Goal: Task Accomplishment & Management: Manage account settings

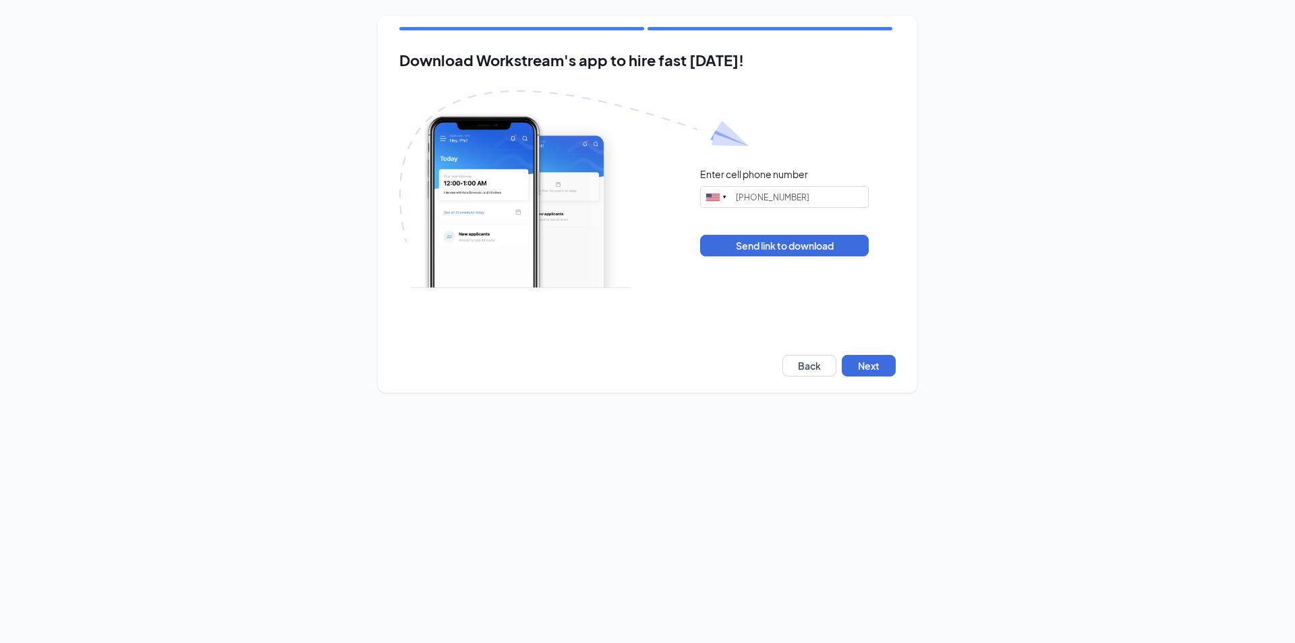
type input "[PHONE_NUMBER]"
click at [866, 353] on div "Download Workstream's app to hire fast [DATE]! Enter cell phone number [GEOGRAP…" at bounding box center [648, 204] width 540 height 376
click at [863, 372] on button "Next" at bounding box center [869, 366] width 54 height 22
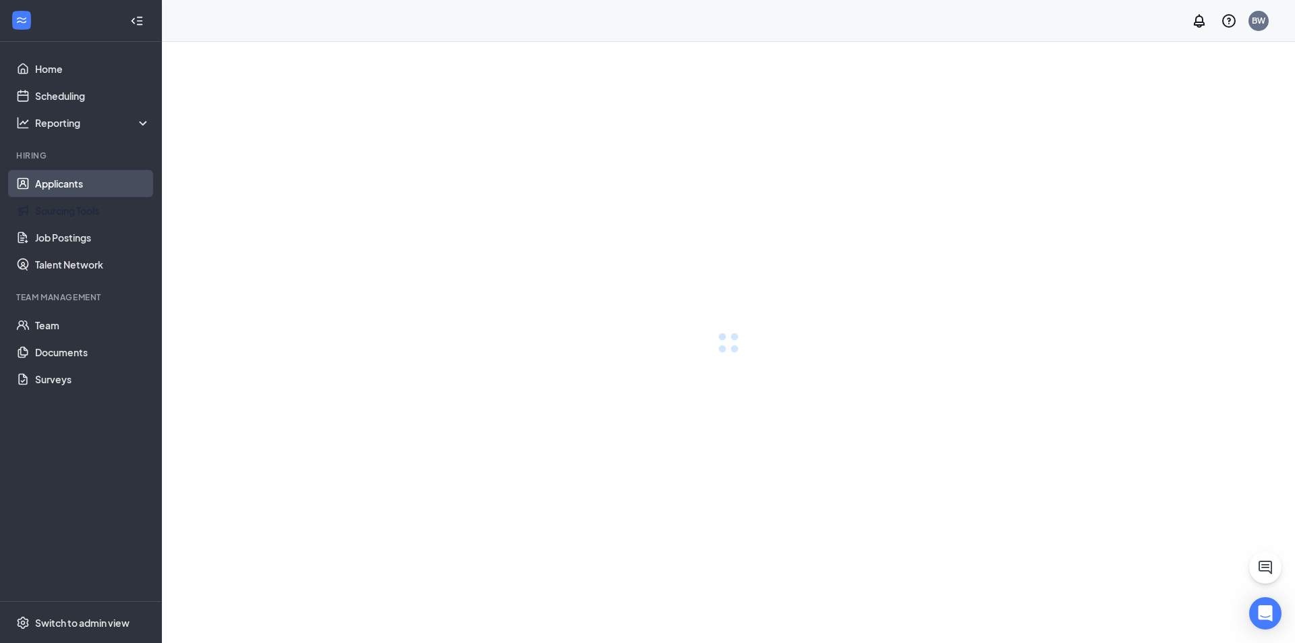
click at [47, 191] on link "Applicants" at bounding box center [92, 183] width 115 height 27
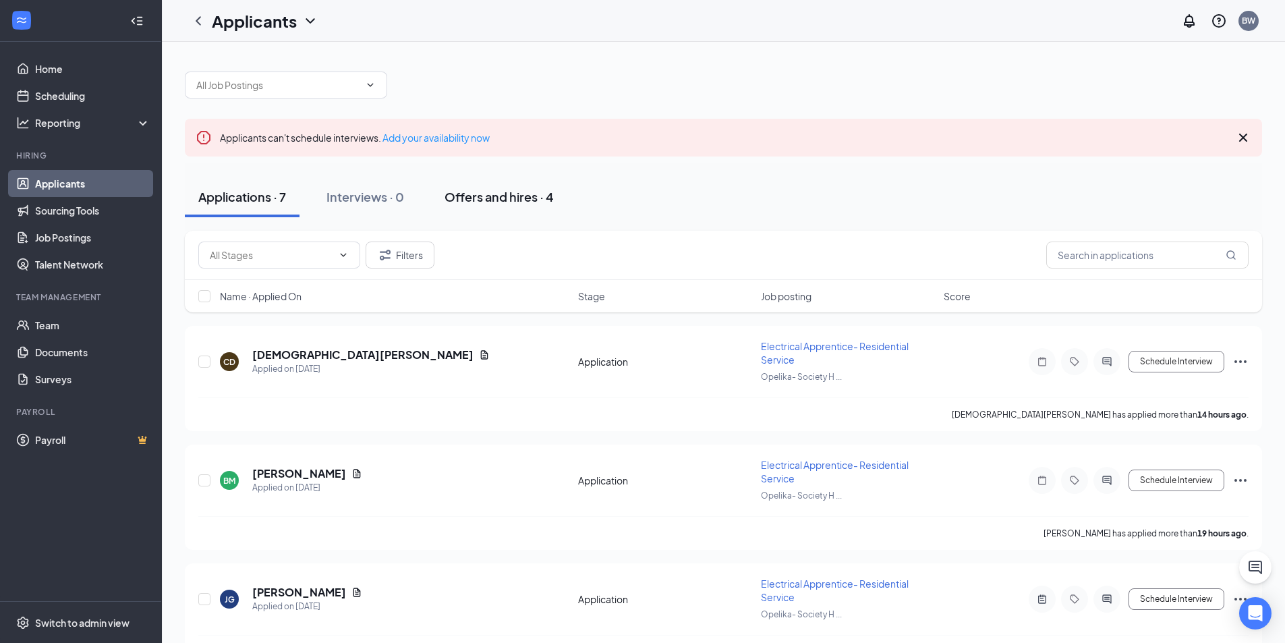
click at [501, 203] on div "Offers and hires · 4" at bounding box center [499, 196] width 109 height 17
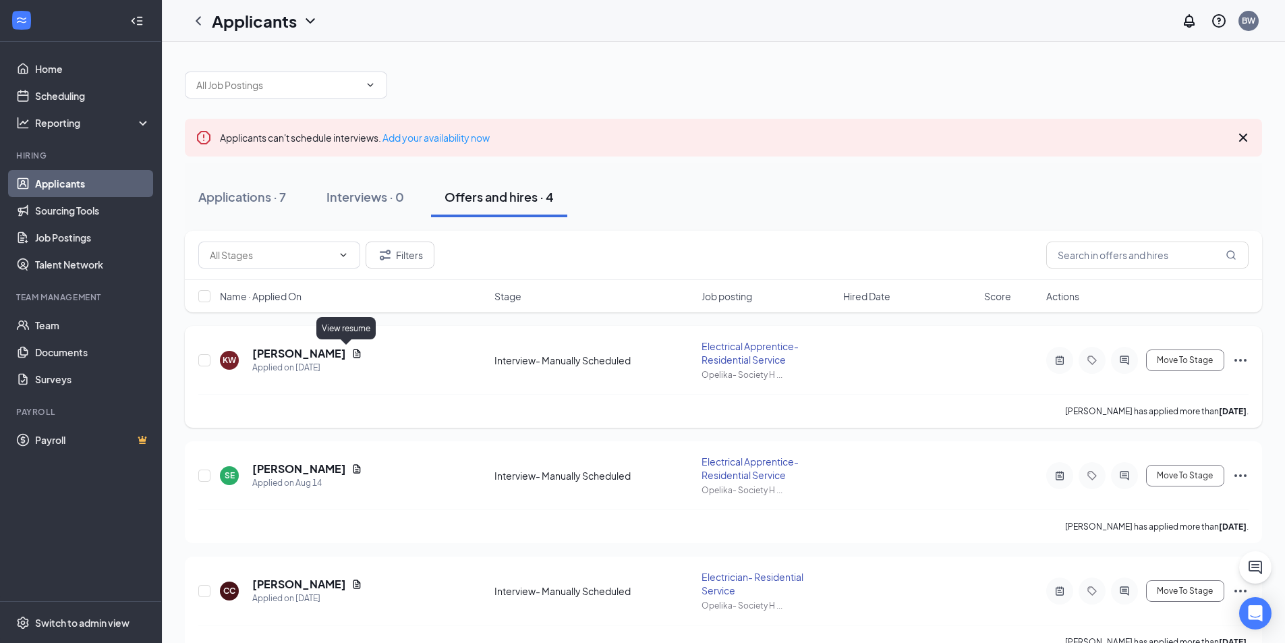
click at [353, 349] on icon "Document" at bounding box center [356, 353] width 7 height 9
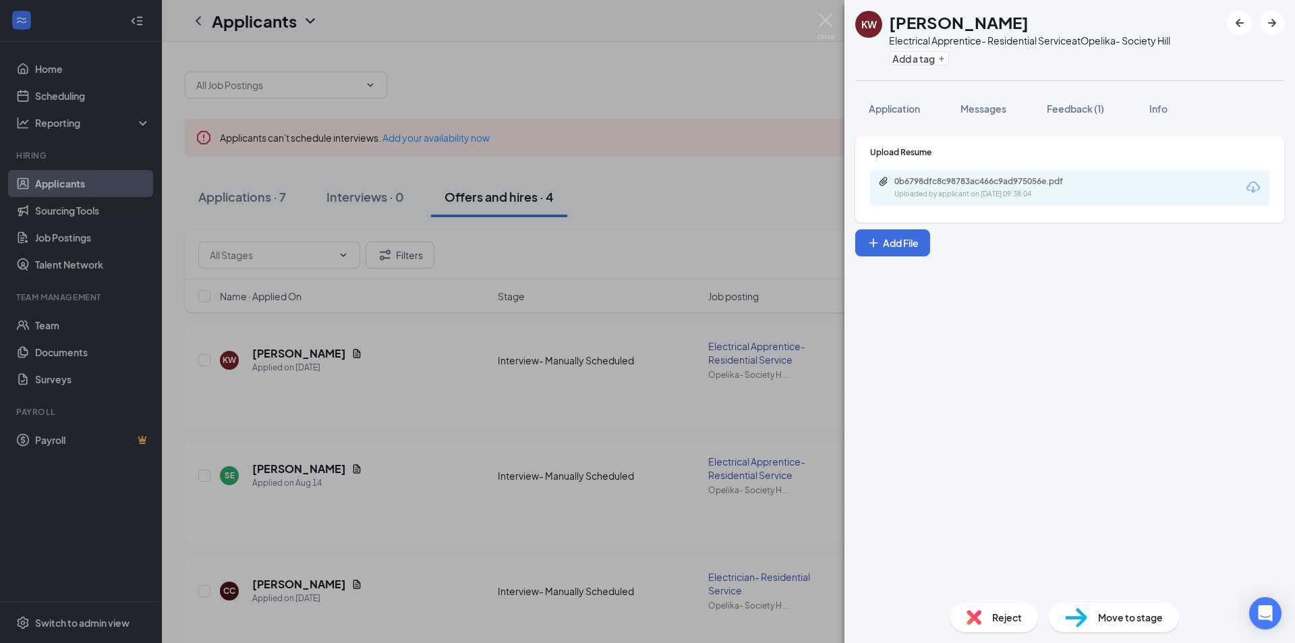
click at [953, 173] on div "0b6798dfc8c98783ac466c9ad975056e.pdf Uploaded by applicant on Aug 25, 2025 at 0…" at bounding box center [1069, 188] width 399 height 36
click at [959, 187] on div "0b6798dfc8c98783ac466c9ad975056e.pdf Uploaded by applicant on Aug 25, 2025 at 0…" at bounding box center [987, 188] width 219 height 24
click at [820, 25] on img at bounding box center [826, 26] width 17 height 26
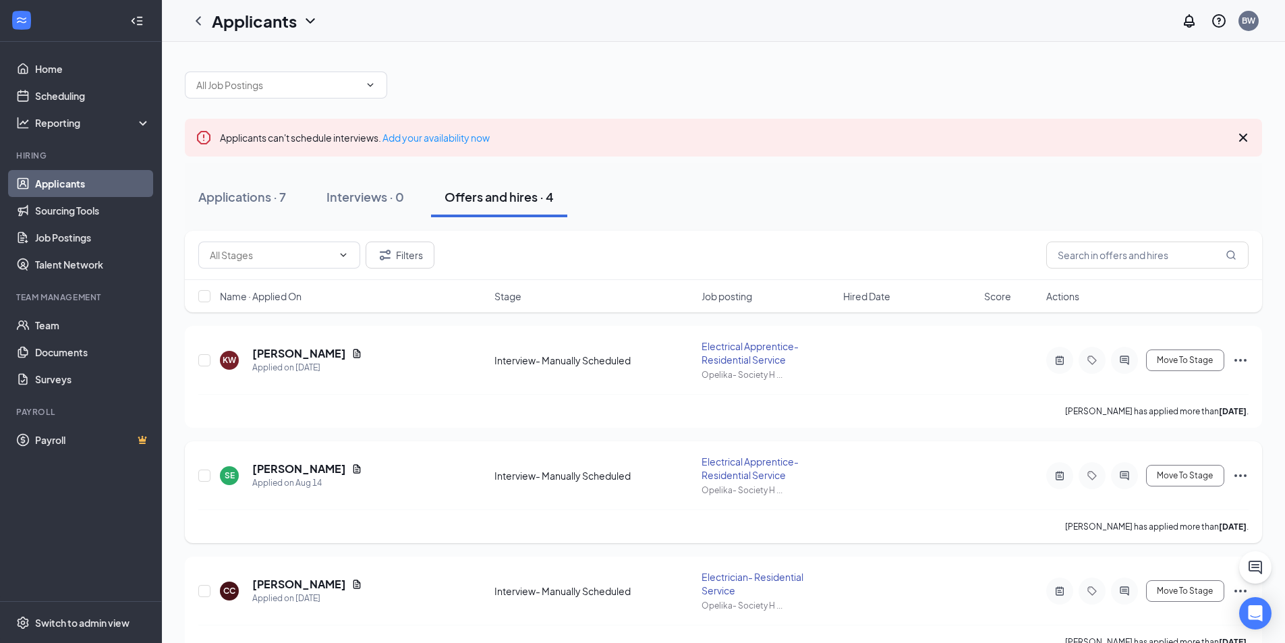
click at [353, 469] on icon "Document" at bounding box center [356, 468] width 7 height 9
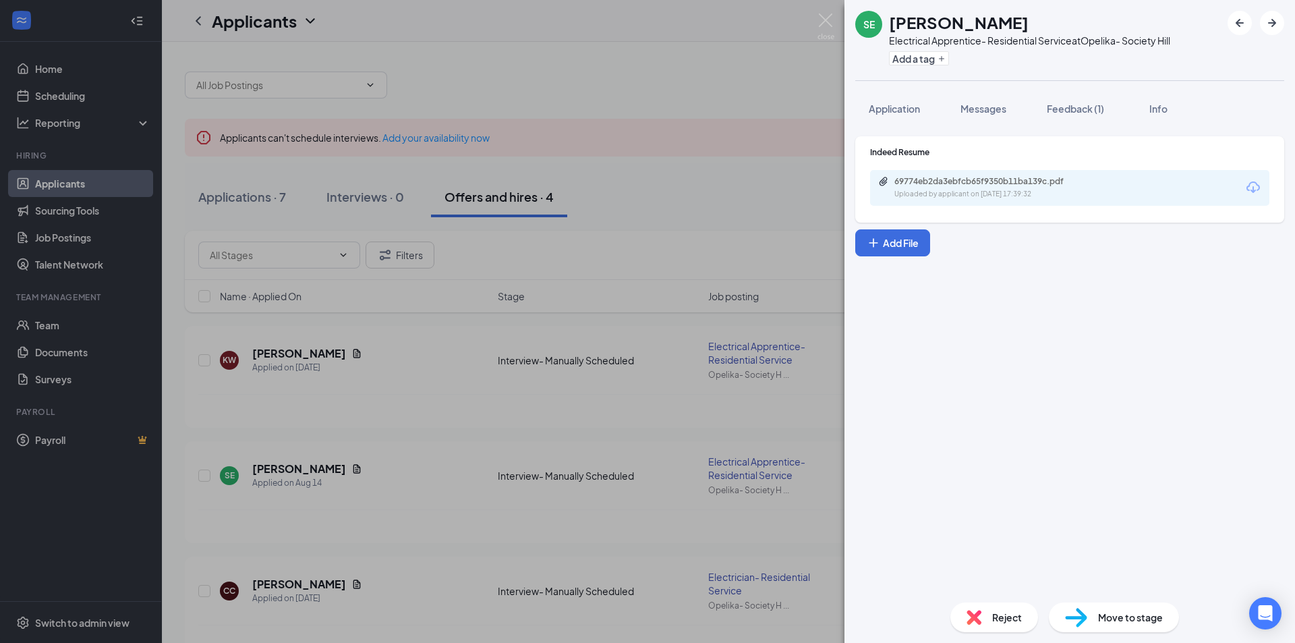
click at [986, 202] on div "69774eb2da3ebfcb65f9350b11ba139c.pdf Uploaded by applicant on Aug 14, 2025 at 1…" at bounding box center [1069, 188] width 399 height 36
click at [989, 189] on div "Uploaded by applicant on Aug 14, 2025 at 17:39:32" at bounding box center [996, 194] width 202 height 11
click at [812, 27] on div "SE SHAUN ENNIS Electrical Apprentice- Residential Service at Opelika- Society H…" at bounding box center [647, 321] width 1295 height 643
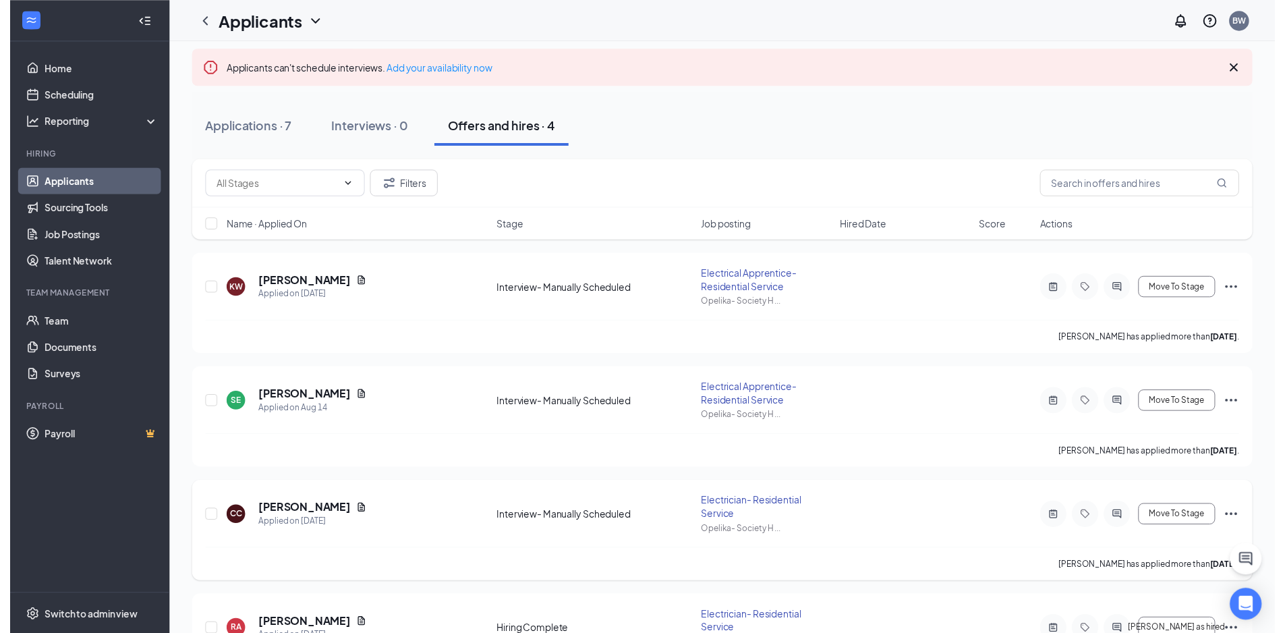
scroll to position [147, 0]
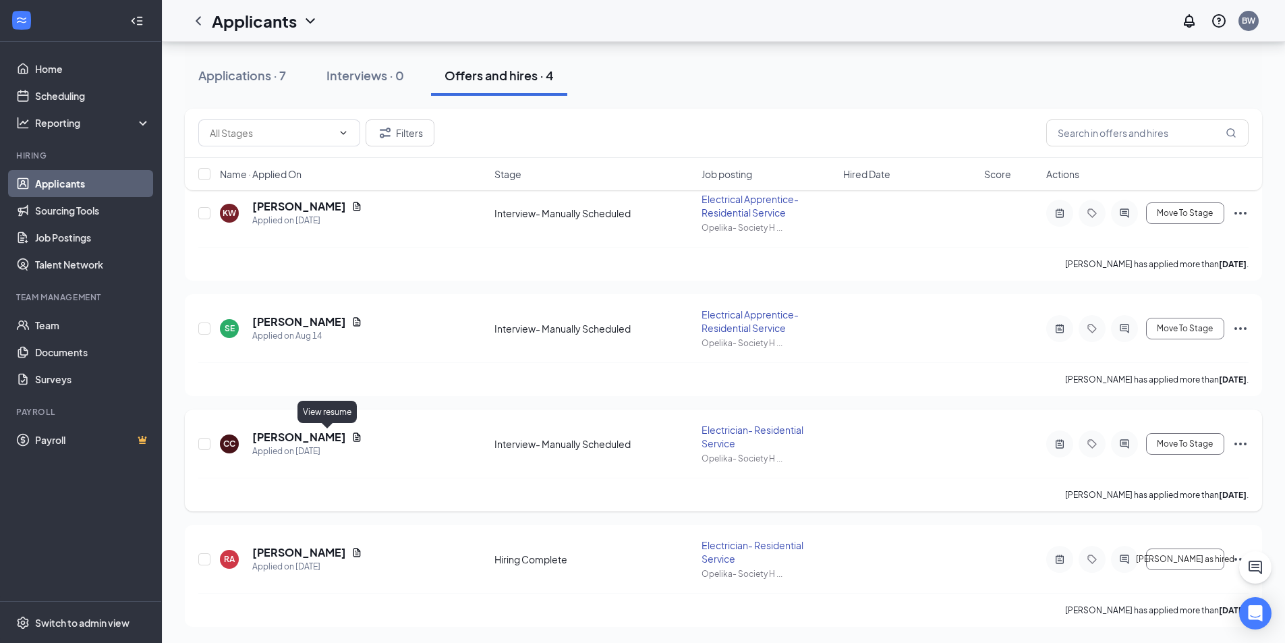
click at [351, 436] on icon "Document" at bounding box center [356, 437] width 11 height 11
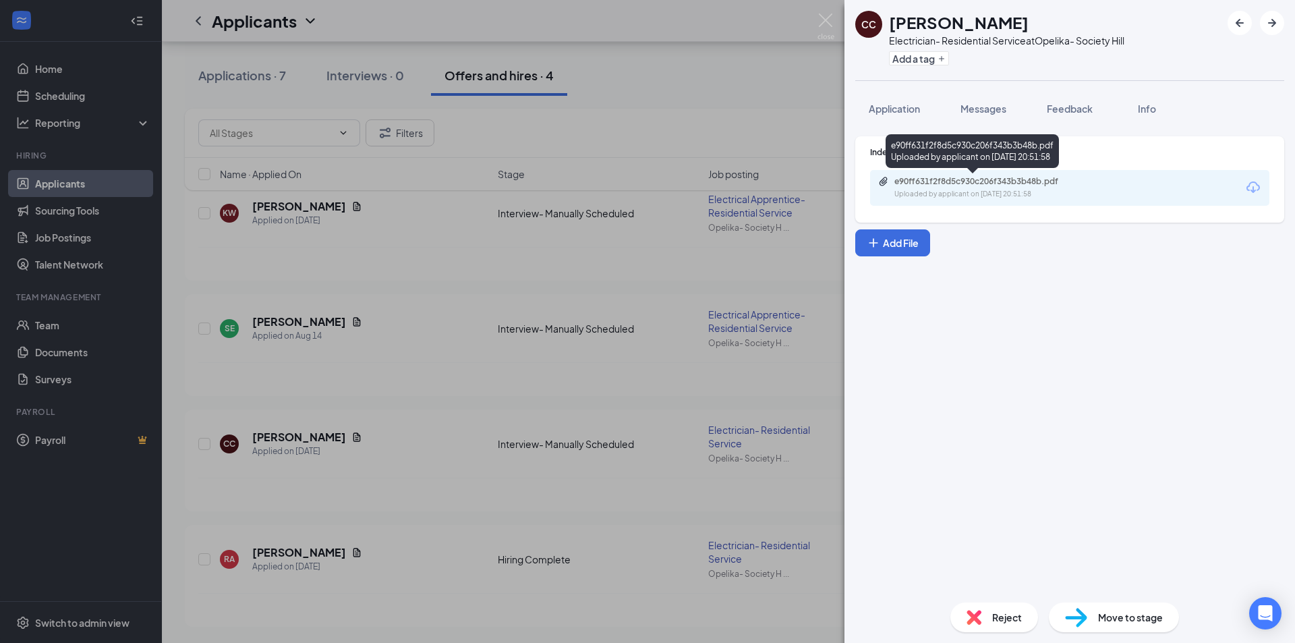
click at [1027, 183] on div "e90ff631f2f8d5c930c206f343b3b48b.pdf" at bounding box center [989, 181] width 189 height 11
drag, startPoint x: 816, startPoint y: 16, endPoint x: 824, endPoint y: 18, distance: 9.2
click at [818, 17] on div "CC Calvin Cobb Electrician- Residential Service at Opelika- Society Hill Add a …" at bounding box center [647, 321] width 1295 height 643
click at [824, 18] on img at bounding box center [826, 26] width 17 height 26
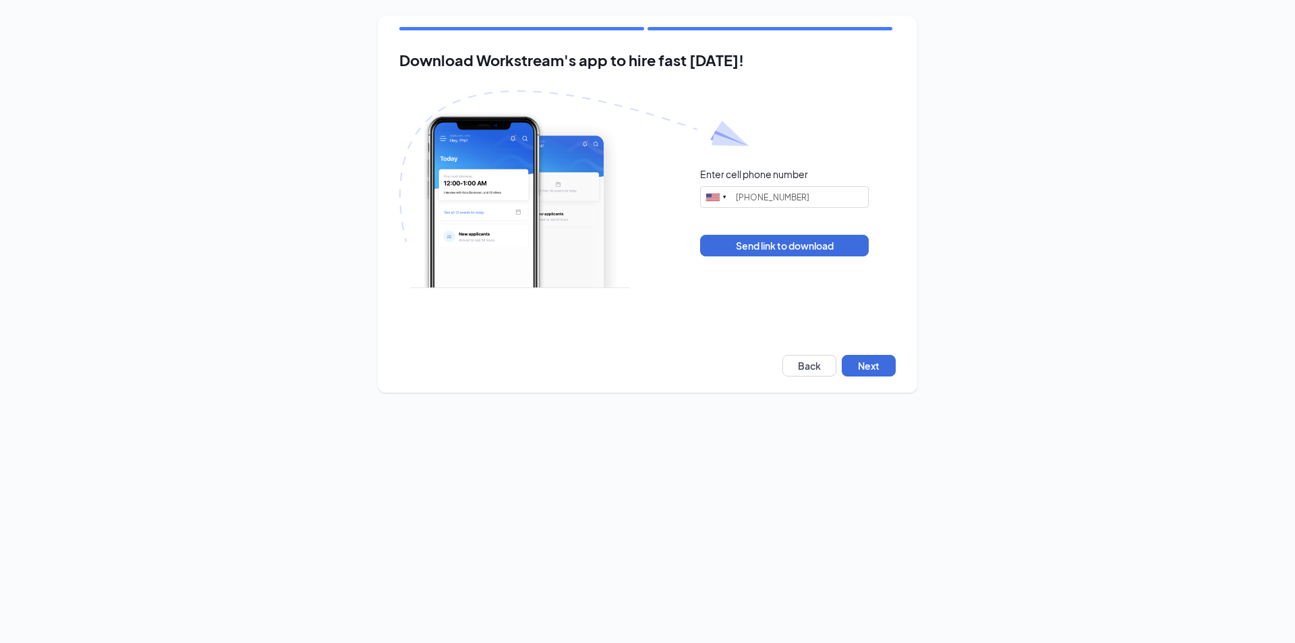
type input "[PHONE_NUMBER]"
click at [883, 372] on button "Next" at bounding box center [869, 366] width 54 height 22
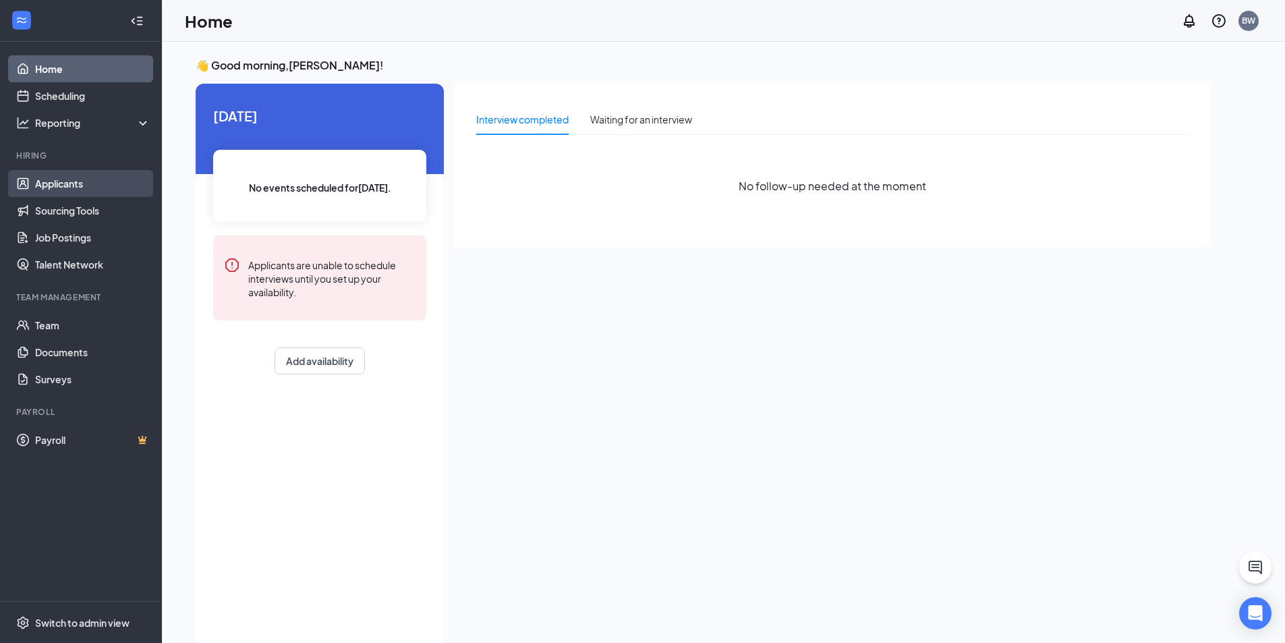
click at [61, 189] on link "Applicants" at bounding box center [92, 183] width 115 height 27
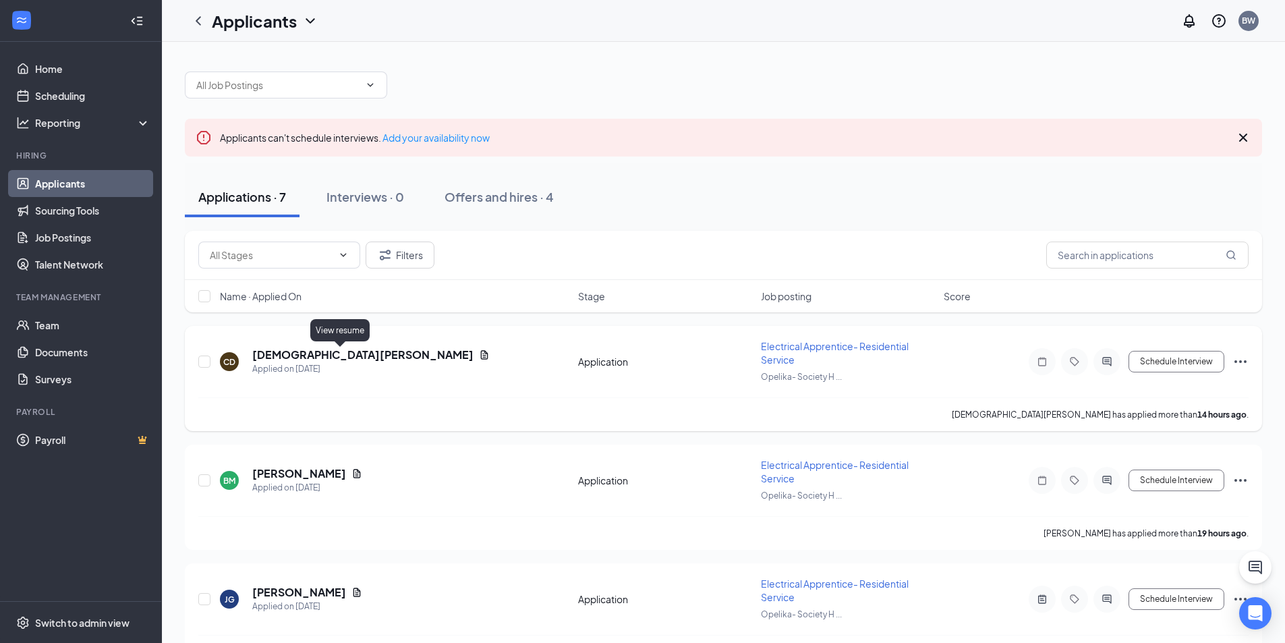
click at [479, 356] on icon "Document" at bounding box center [484, 354] width 11 height 11
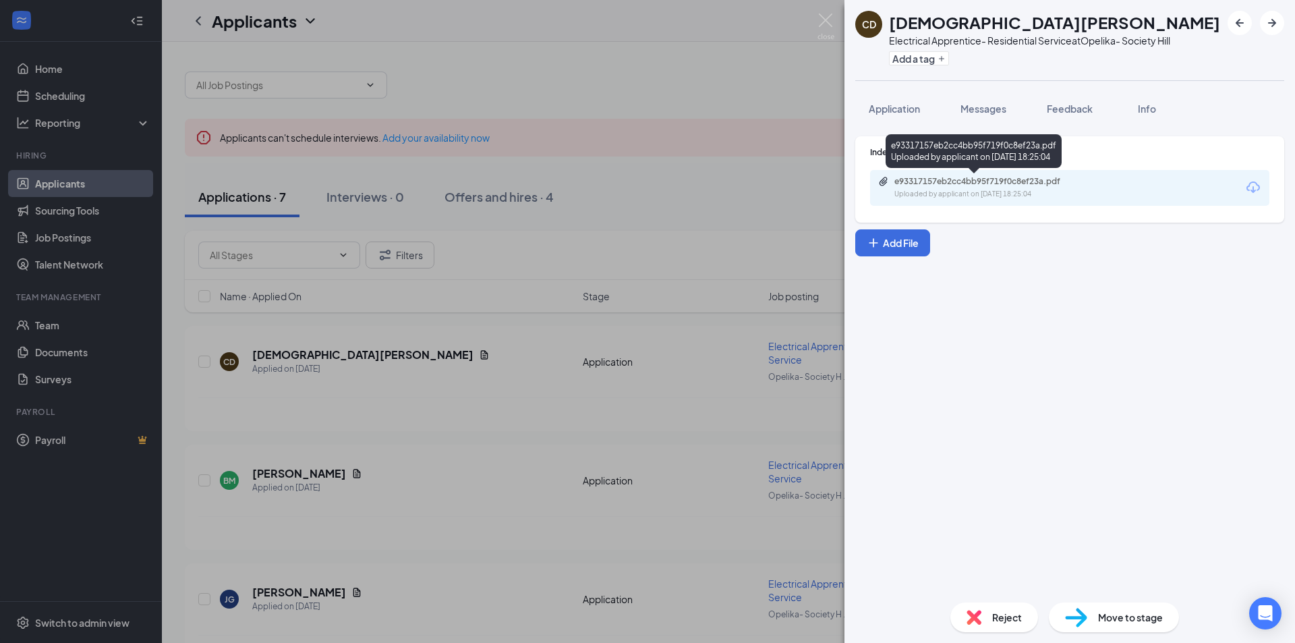
click at [984, 179] on div "e93317157eb2cc4bb95f719f0c8ef23a.pdf" at bounding box center [989, 181] width 189 height 11
click at [1071, 114] on span "Feedback" at bounding box center [1070, 109] width 46 height 12
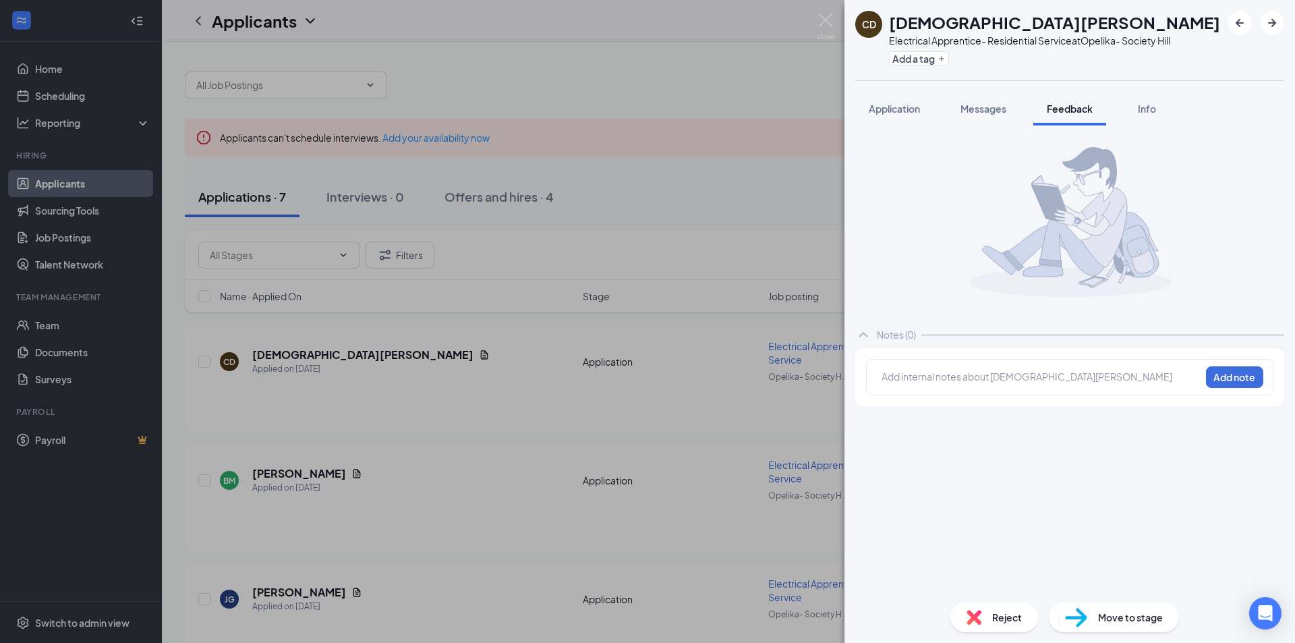
click at [915, 388] on div "Add internal notes about Christian Davis Add note" at bounding box center [1069, 377] width 407 height 36
click at [921, 381] on div at bounding box center [1041, 377] width 318 height 14
click at [986, 377] on span "Woudl not mind interviewing, although he does live pretty far away." at bounding box center [1039, 383] width 315 height 26
click at [1218, 380] on button "Add note" at bounding box center [1234, 377] width 57 height 22
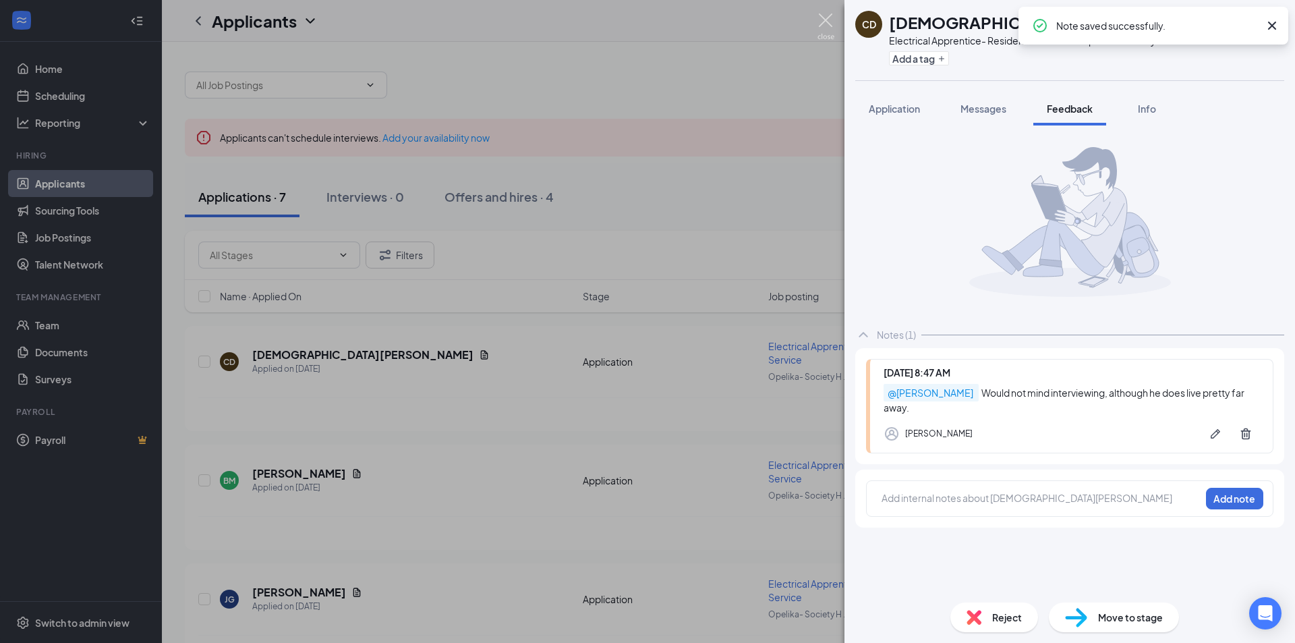
click at [830, 30] on img at bounding box center [826, 26] width 17 height 26
